Goal: Use online tool/utility: Utilize a website feature to perform a specific function

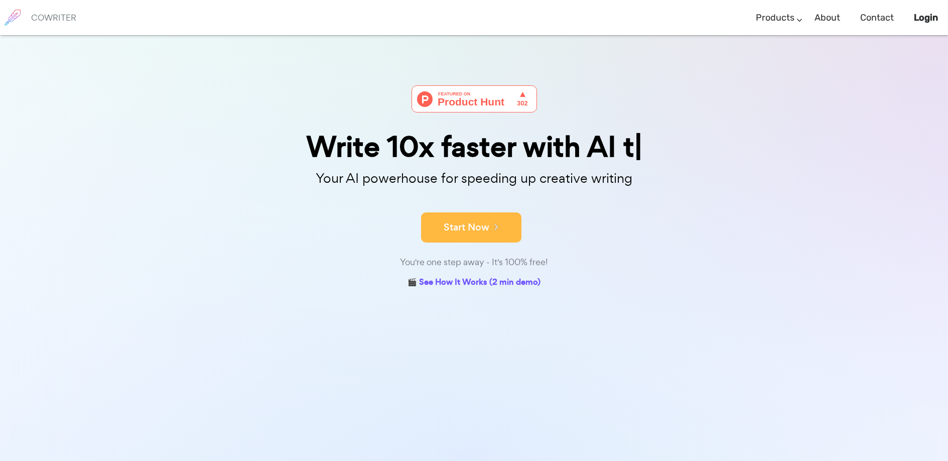
click at [472, 233] on button "Start Now" at bounding box center [471, 227] width 100 height 30
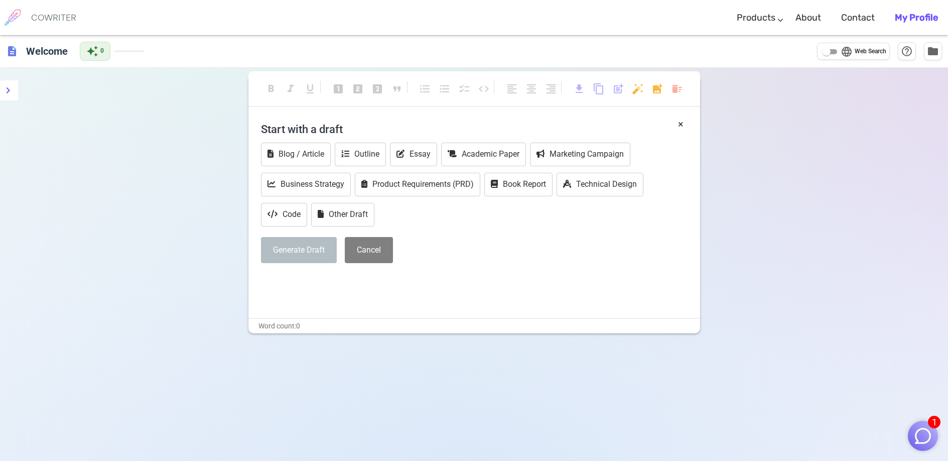
click at [326, 247] on button "Generate Draft" at bounding box center [299, 250] width 76 height 27
click at [356, 251] on button "Cancel" at bounding box center [369, 250] width 48 height 27
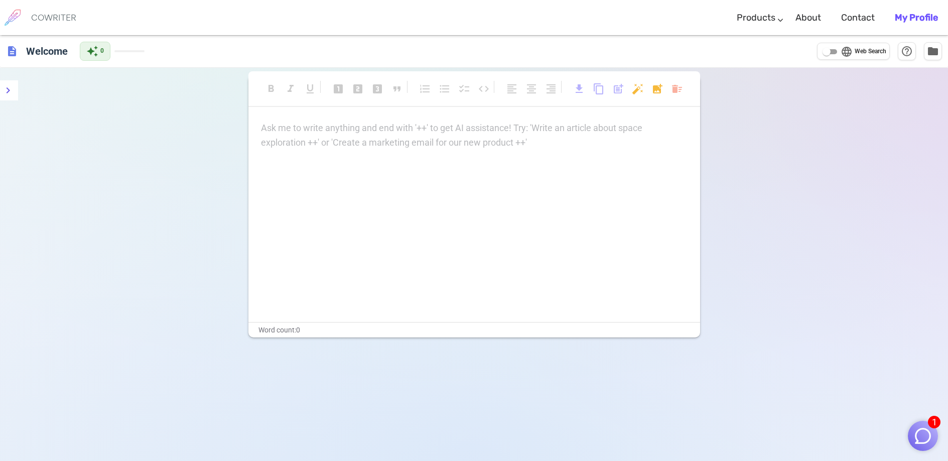
click at [369, 215] on div "Ask me to write anything and end with '++' to get AI assistance! Try: 'Write an…" at bounding box center [475, 221] width 452 height 201
drag, startPoint x: 443, startPoint y: 154, endPoint x: 431, endPoint y: 162, distance: 14.5
click at [442, 155] on div "Ask me to write anything and end with '++' to get AI assistance! Try: 'Write an…" at bounding box center [475, 221] width 452 height 201
click at [402, 138] on div "Ask me to write anything and end with '++' to get AI assistance! Try: 'Write an…" at bounding box center [474, 135] width 427 height 29
